Goal: Information Seeking & Learning: Learn about a topic

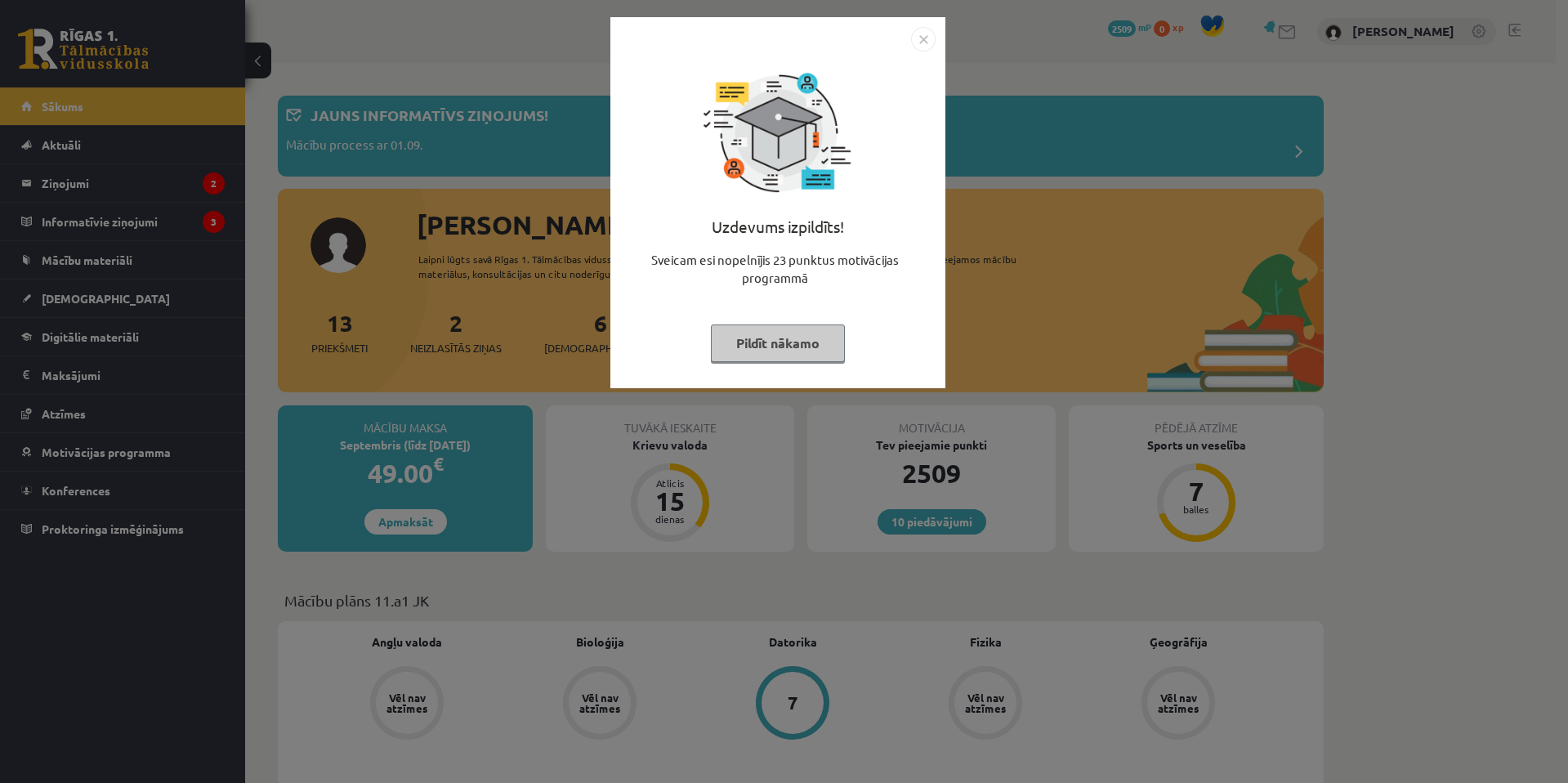
click at [1048, 348] on div "Uzdevums izpildīts! Sveicam esi nopelnījis 23 punktus motivācijas programmā Pil…" at bounding box center [784, 392] width 1568 height 783
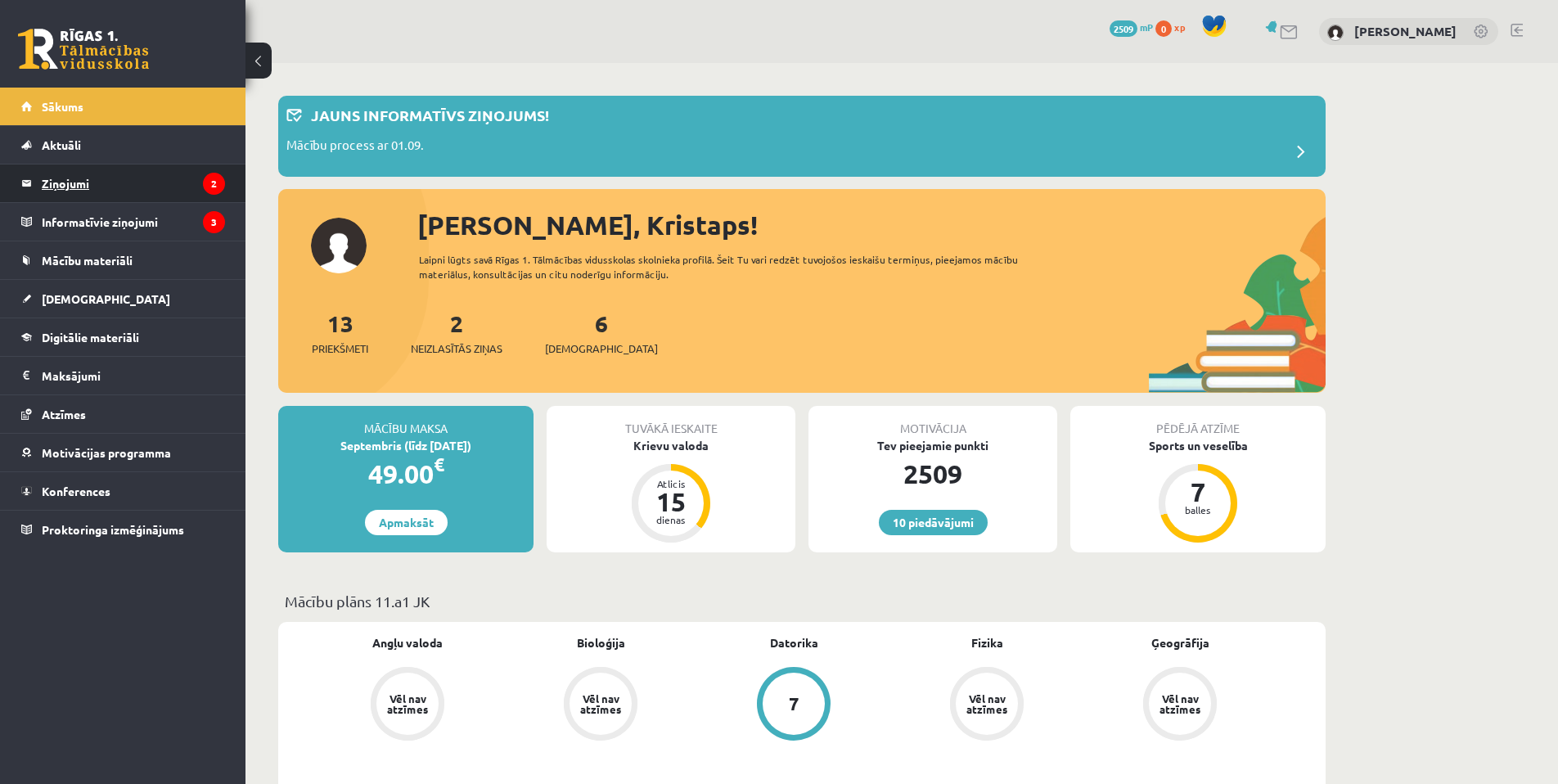
click at [135, 183] on legend "Ziņojumi 2" at bounding box center [133, 183] width 183 height 38
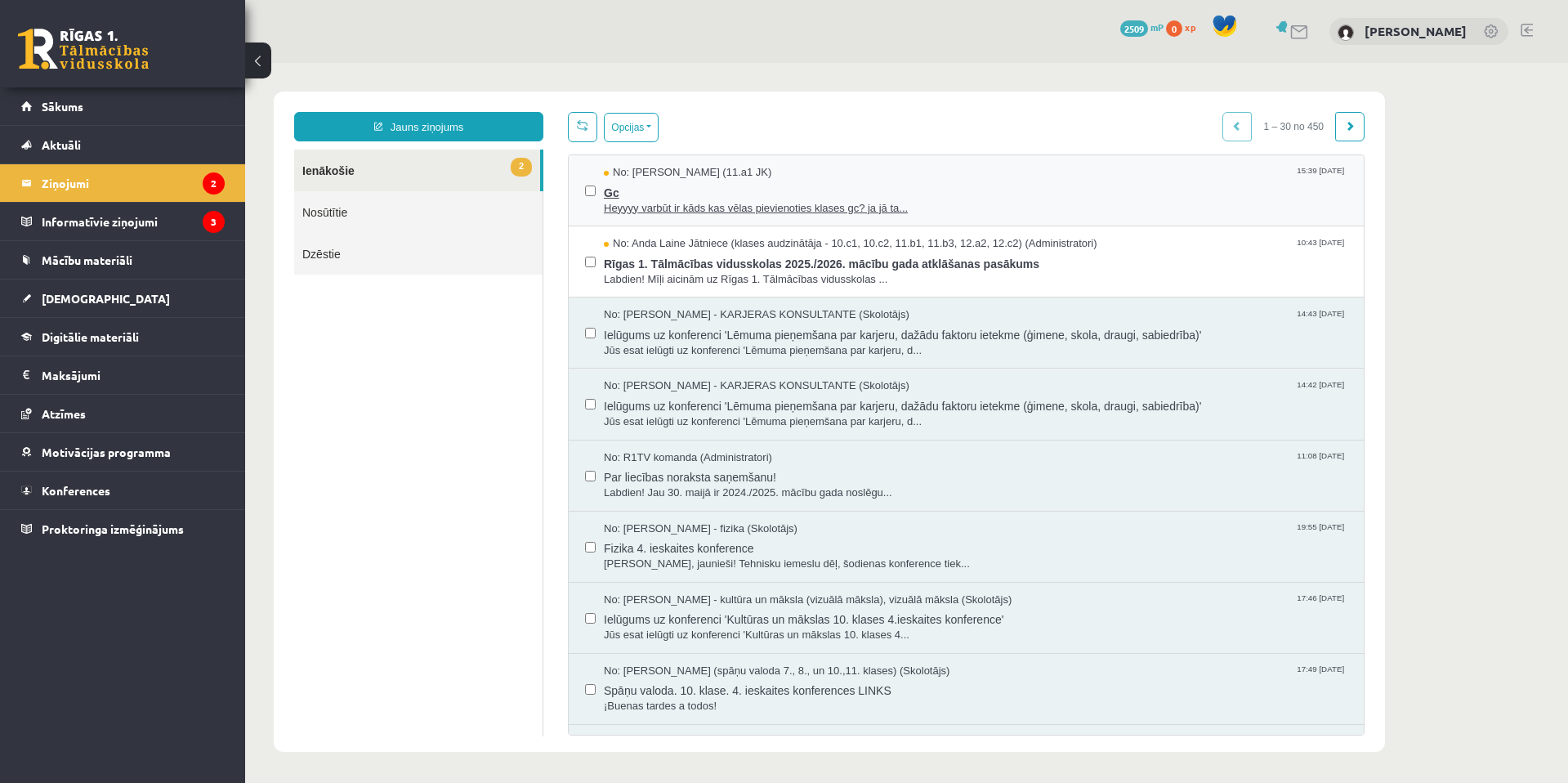
click at [708, 194] on span "Gc" at bounding box center [975, 190] width 743 height 20
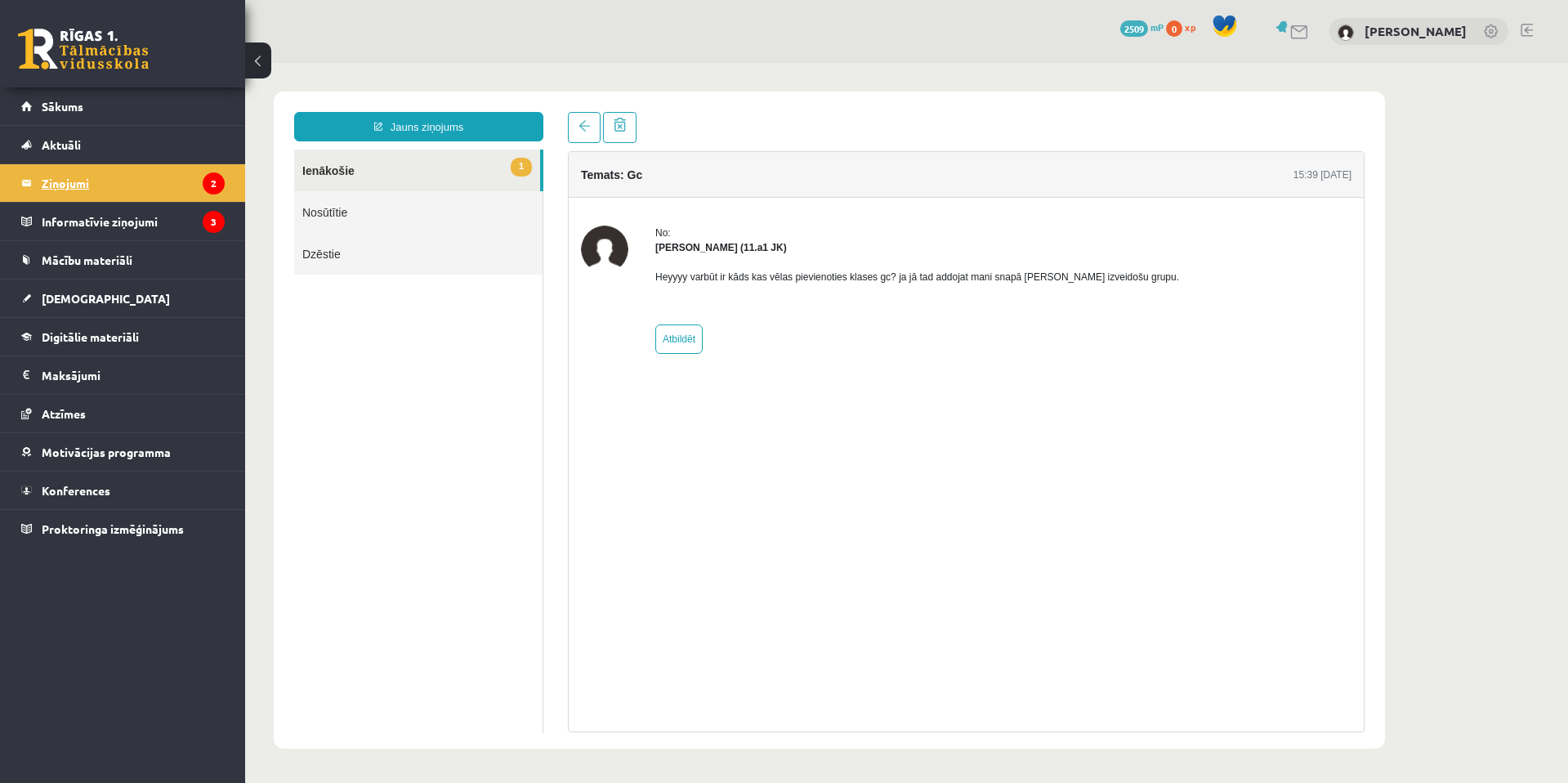
click at [184, 194] on legend "Ziņojumi 2" at bounding box center [133, 183] width 183 height 38
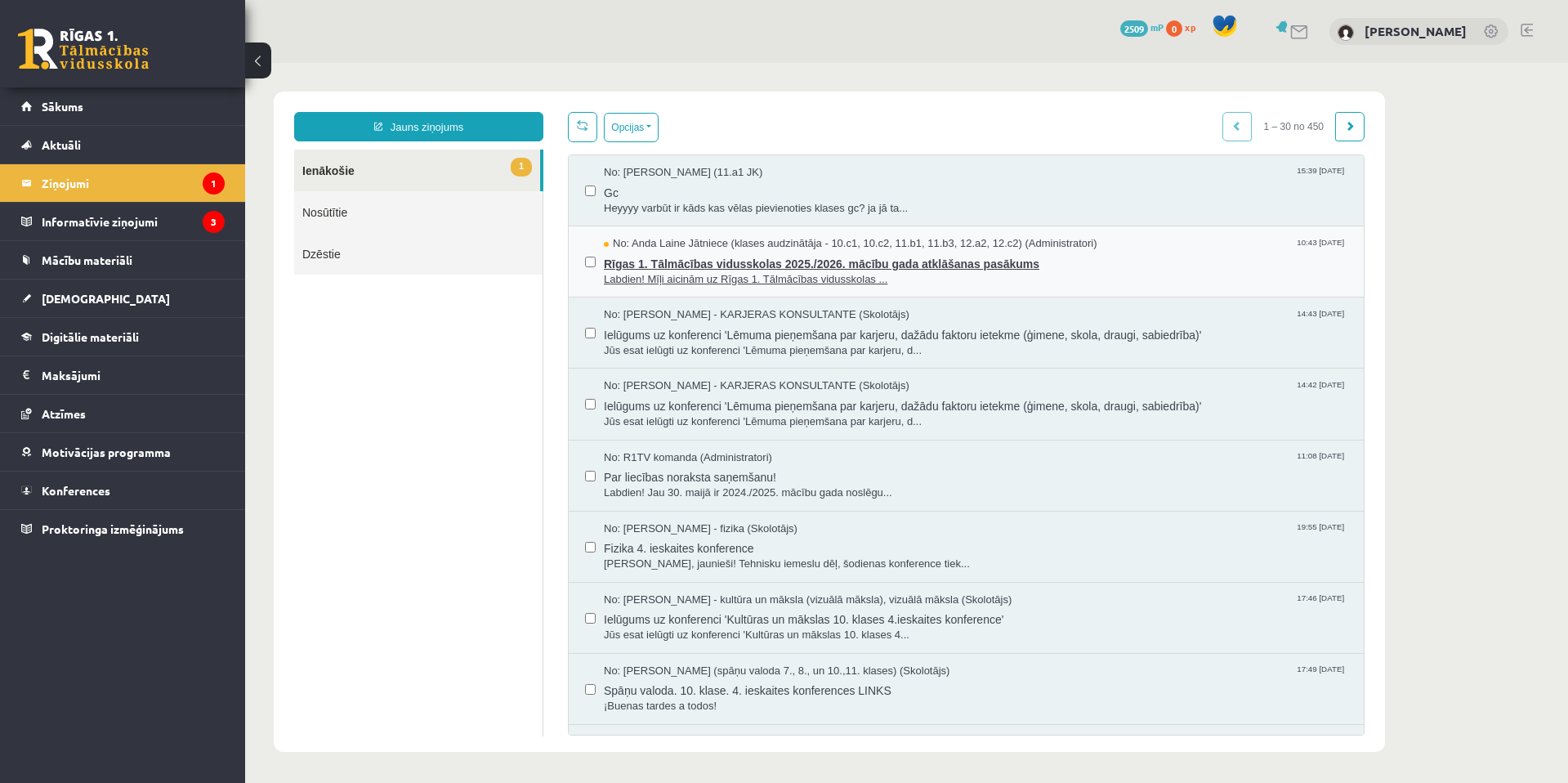
click at [688, 260] on span "Rīgas 1. Tālmācības vidusskolas 2025./2026. mācību gada atklāšanas pasākums" at bounding box center [975, 262] width 743 height 20
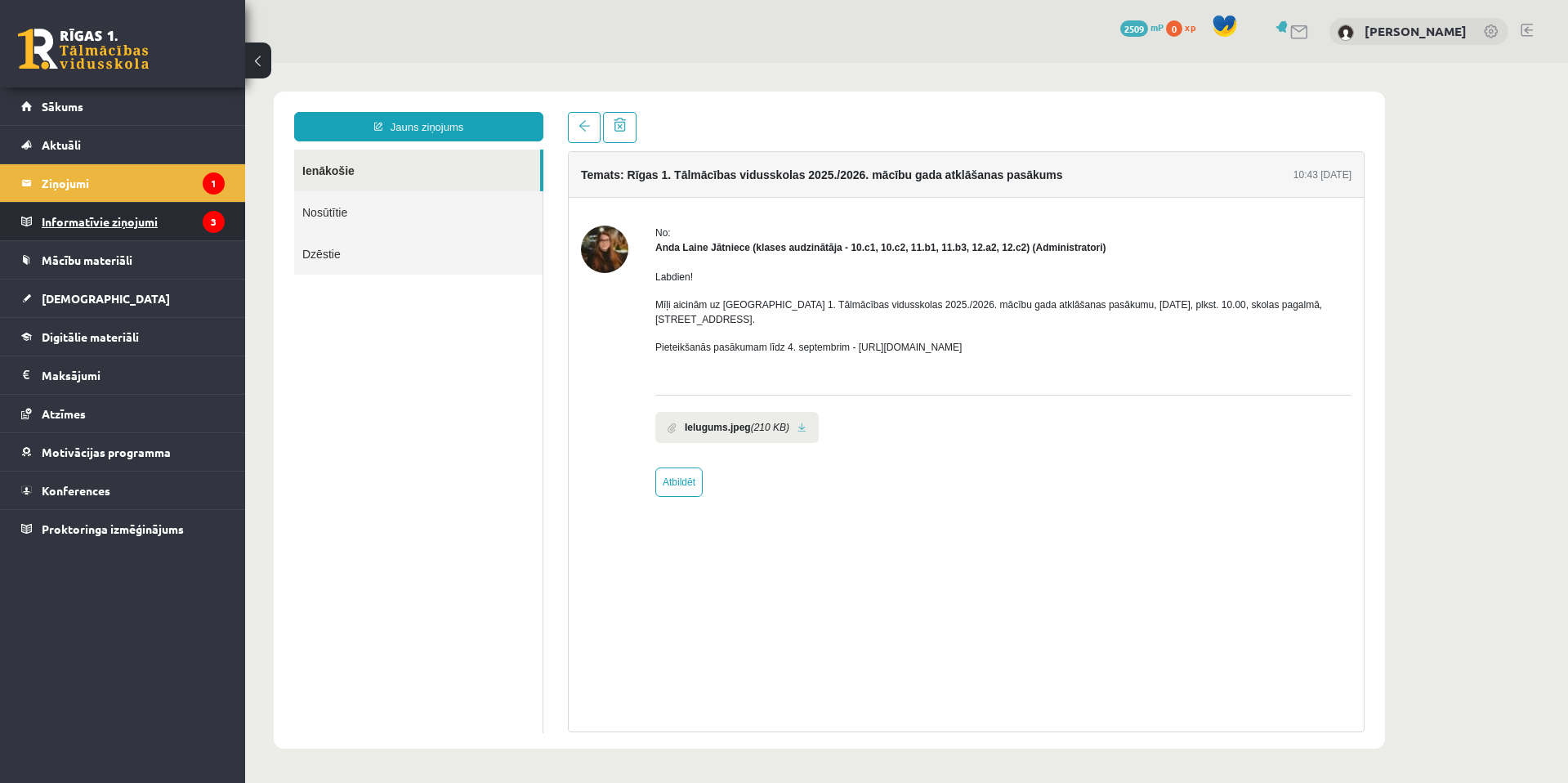
click at [100, 222] on legend "Informatīvie ziņojumi 3" at bounding box center [133, 221] width 183 height 38
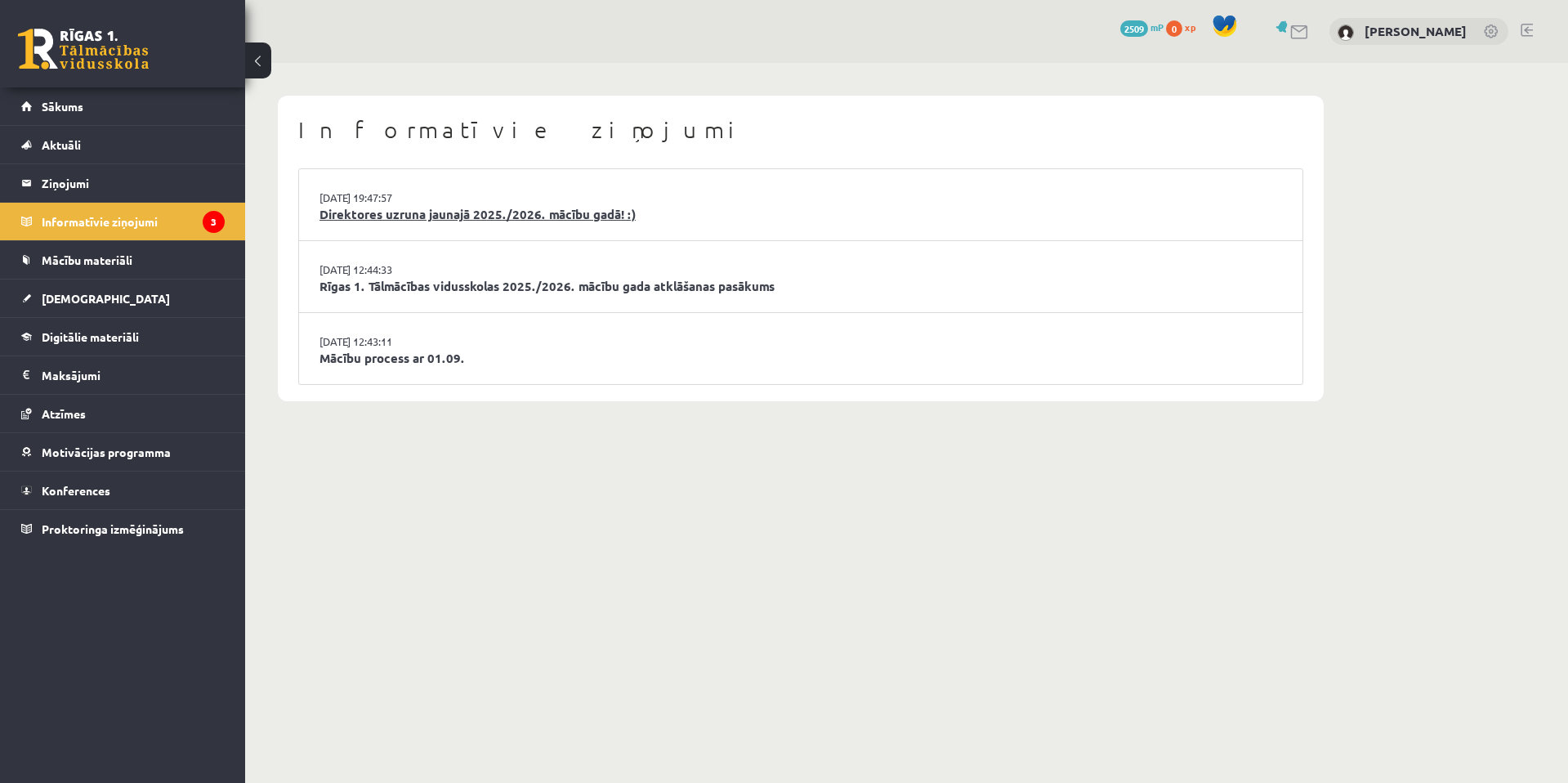
click at [419, 206] on link "Direktores uzruna jaunajā 2025./2026. mācību gadā! :)" at bounding box center [800, 215] width 962 height 18
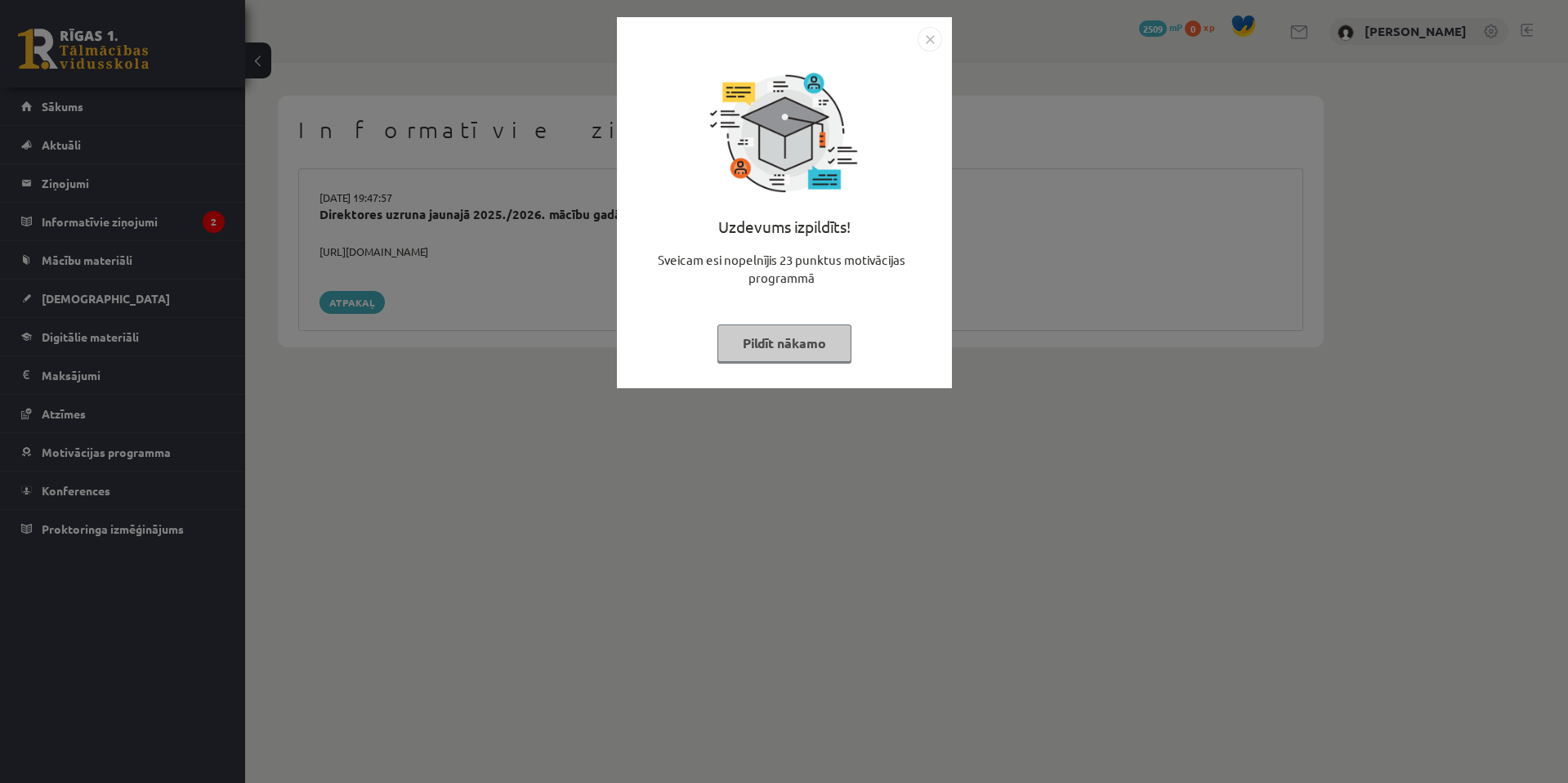
click at [415, 245] on div "Uzdevums izpildīts! Sveicam esi nopelnījis 23 punktus motivācijas programmā Pil…" at bounding box center [784, 392] width 1568 height 783
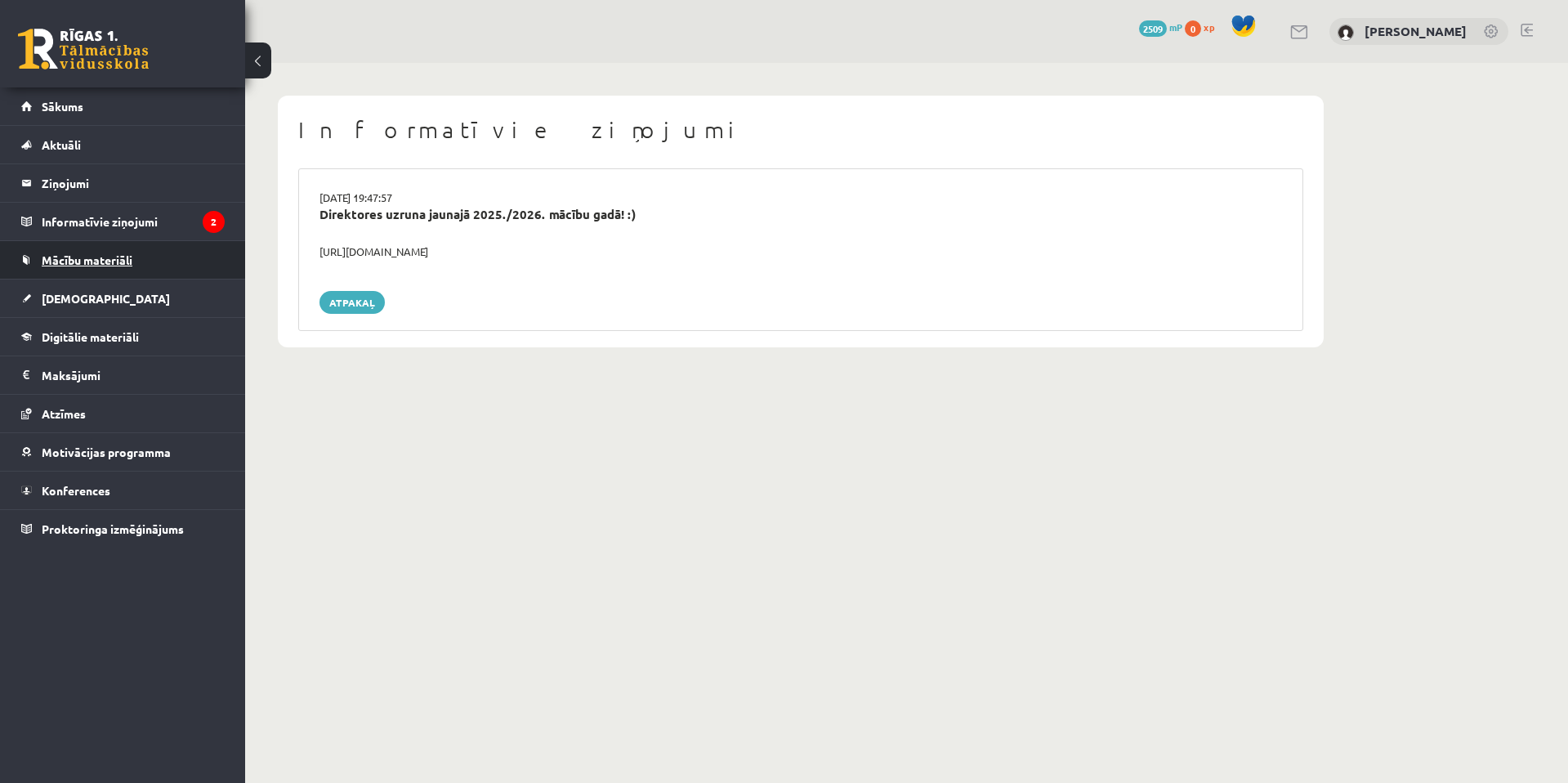
click at [147, 263] on link "Mācību materiāli" at bounding box center [122, 260] width 204 height 38
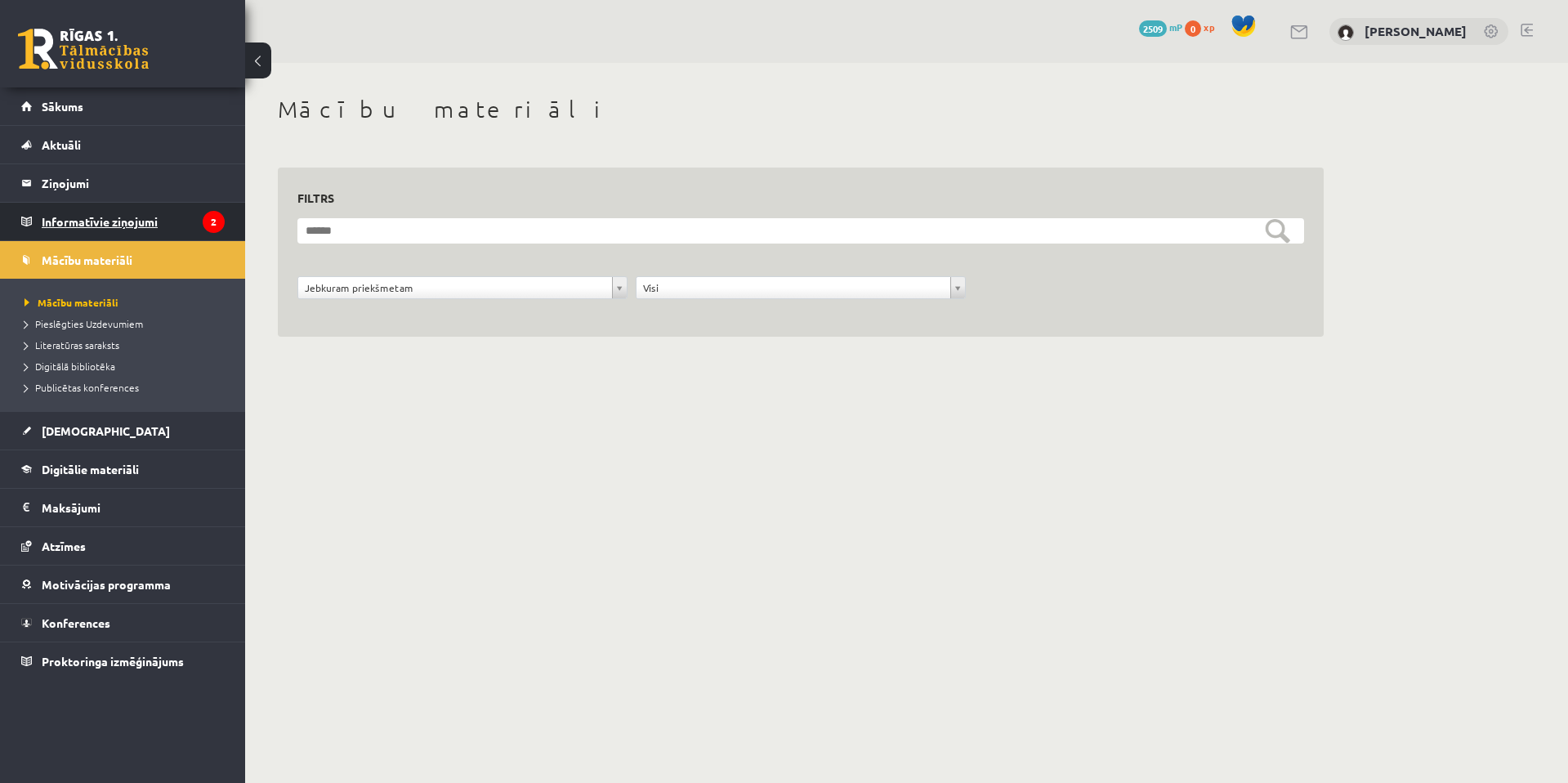
click at [118, 237] on legend "Informatīvie ziņojumi 2" at bounding box center [133, 221] width 183 height 38
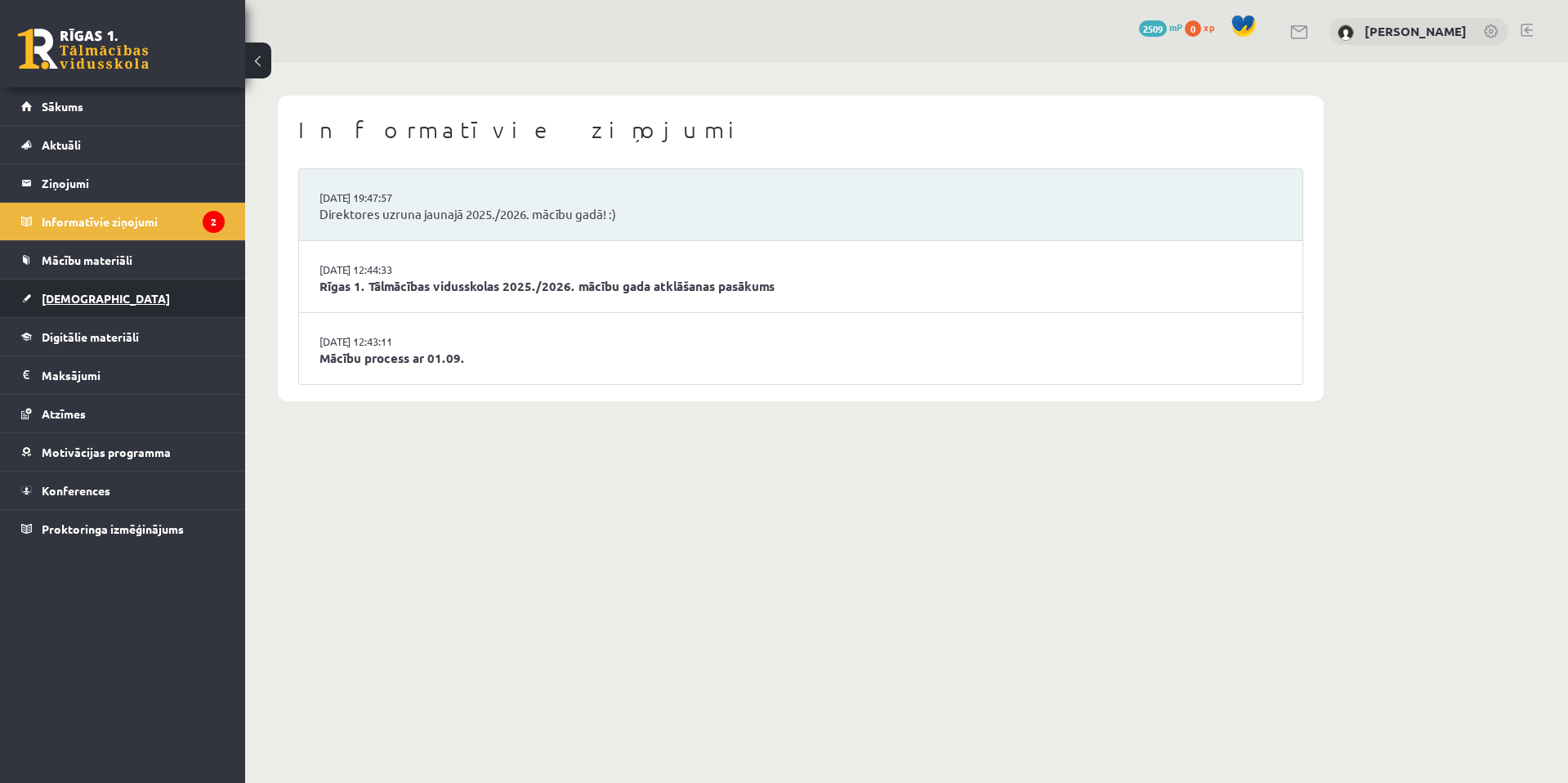
click at [118, 309] on link "[DEMOGRAPHIC_DATA]" at bounding box center [122, 298] width 204 height 38
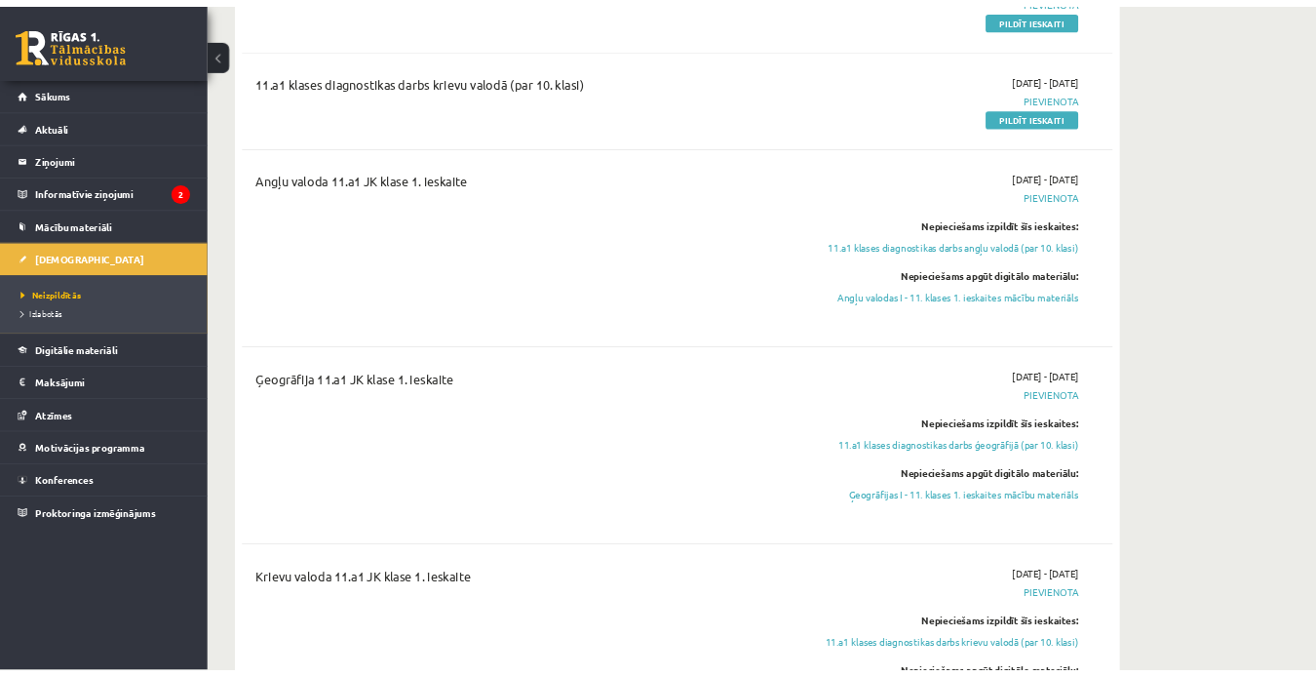
scroll to position [260, 0]
